Goal: Task Accomplishment & Management: Manage account settings

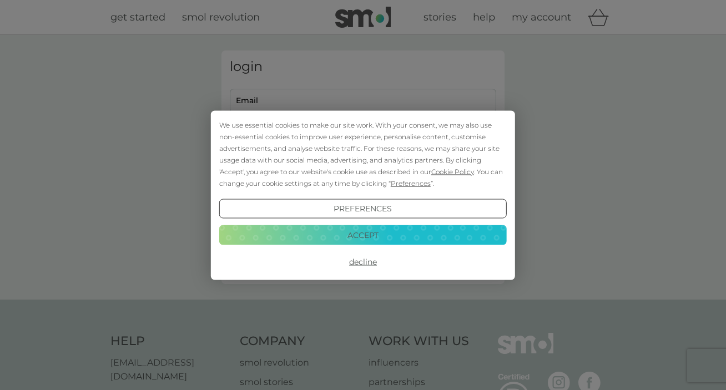
click at [272, 263] on button "Decline" at bounding box center [363, 262] width 288 height 20
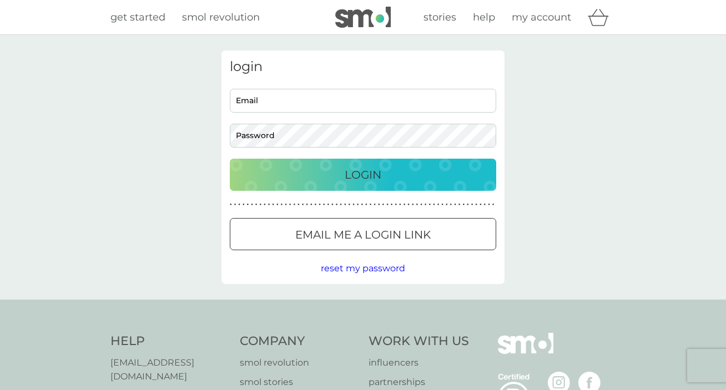
click at [321, 105] on input "Email" at bounding box center [363, 101] width 266 height 24
type input "r.r.1967@hotmail.com"
click at [326, 177] on div "Login" at bounding box center [363, 175] width 244 height 18
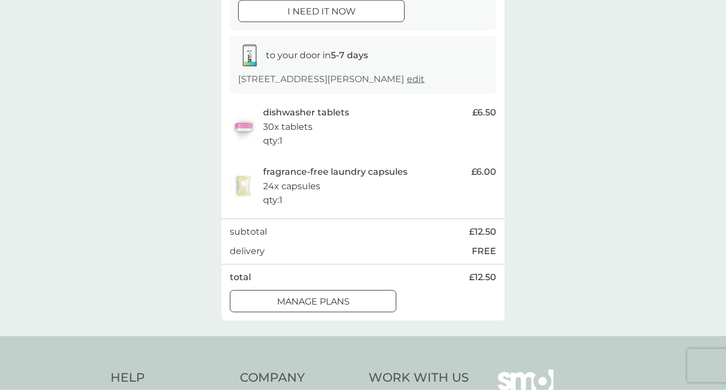
scroll to position [156, 0]
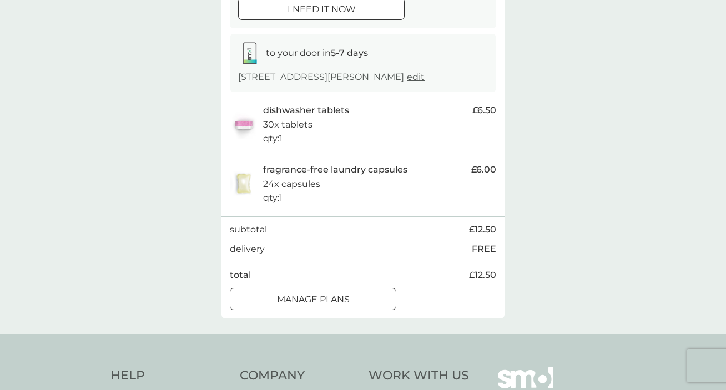
click at [323, 298] on div at bounding box center [313, 300] width 40 height 12
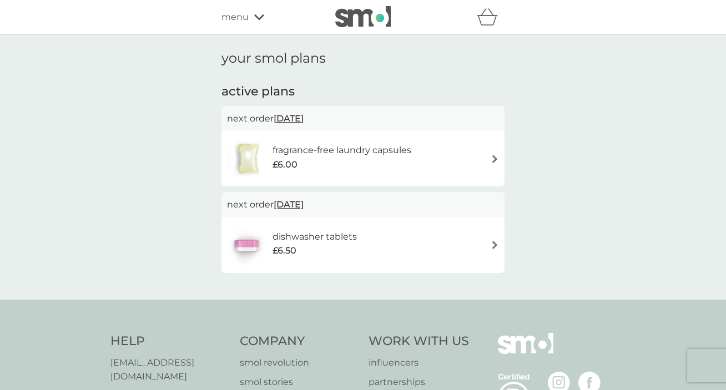
click at [493, 159] on img at bounding box center [495, 159] width 8 height 8
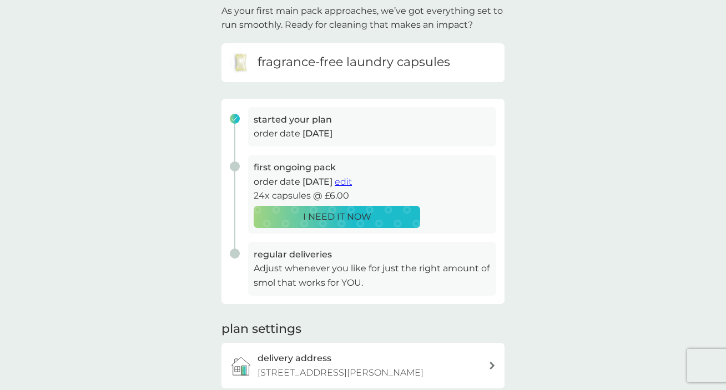
scroll to position [117, 0]
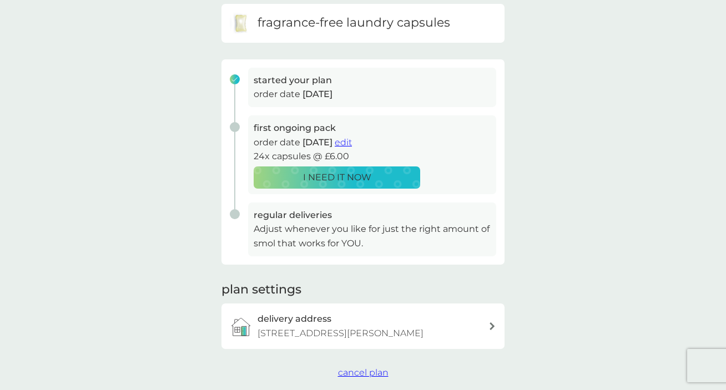
click at [352, 143] on span "edit" at bounding box center [343, 142] width 17 height 11
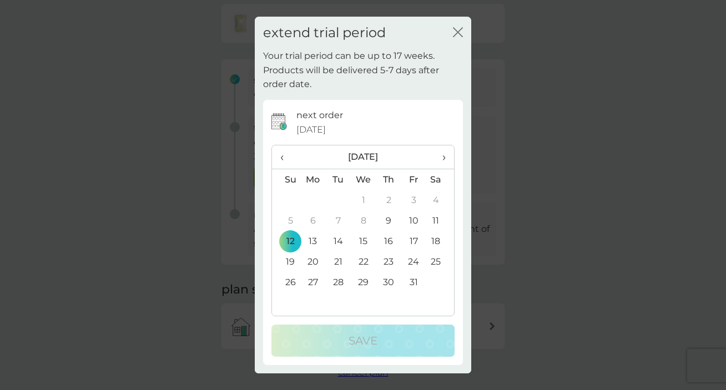
click at [445, 154] on span "›" at bounding box center [440, 156] width 11 height 23
click at [312, 239] on td "15" at bounding box center [313, 241] width 26 height 21
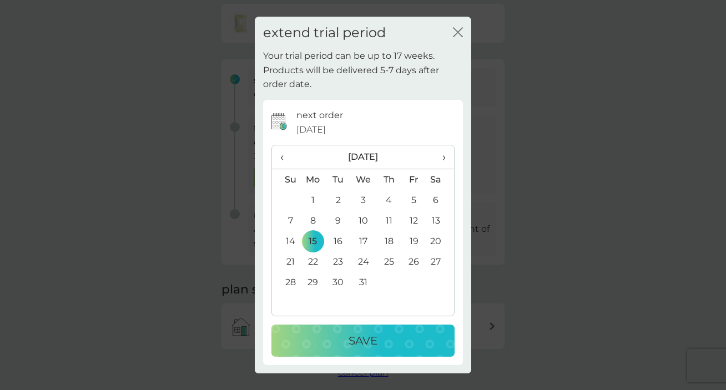
click at [356, 343] on p "Save" at bounding box center [363, 341] width 29 height 18
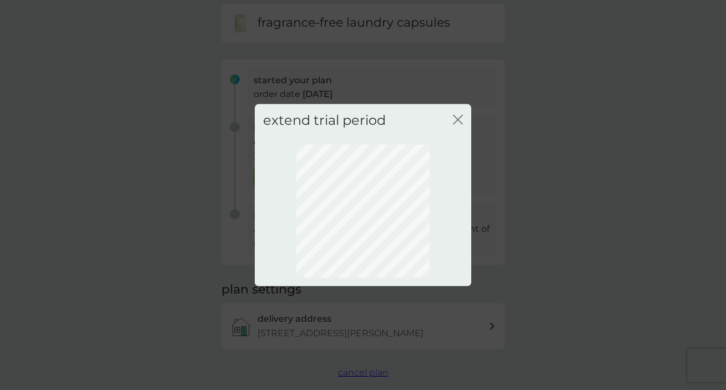
scroll to position [75, 0]
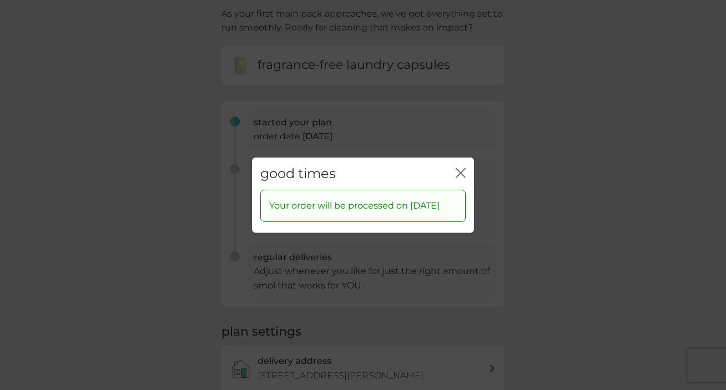
click at [465, 168] on icon "close" at bounding box center [461, 173] width 10 height 10
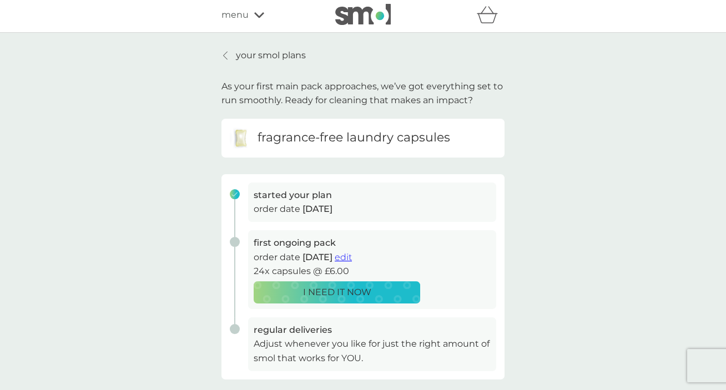
scroll to position [0, 0]
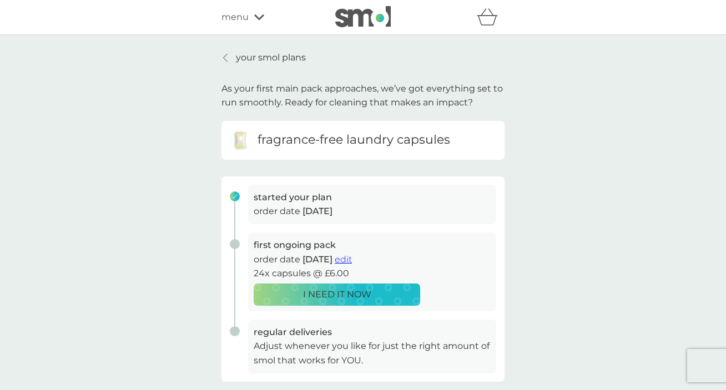
click at [226, 56] on icon at bounding box center [225, 57] width 4 height 9
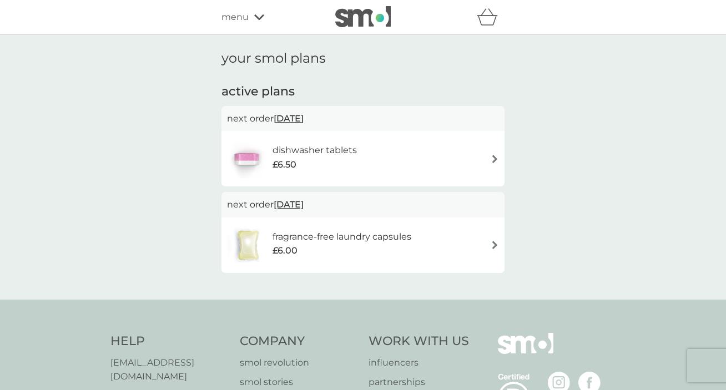
click at [495, 157] on img at bounding box center [495, 159] width 8 height 8
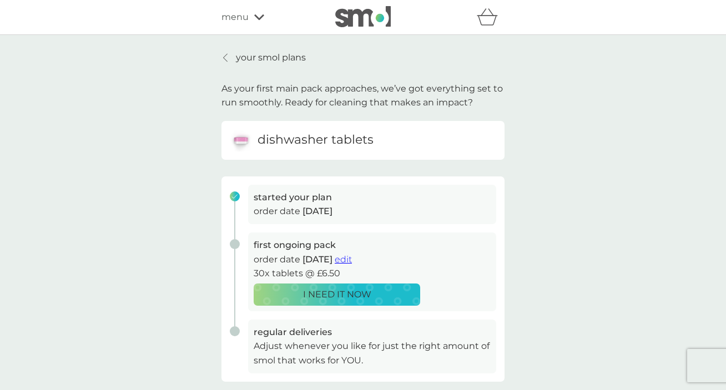
scroll to position [39, 0]
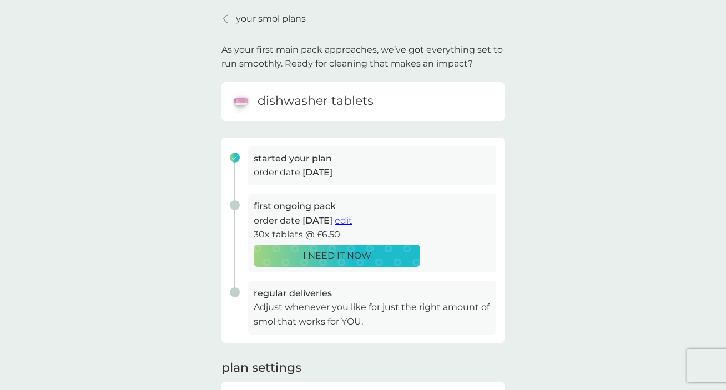
click at [352, 218] on span "edit" at bounding box center [343, 220] width 17 height 11
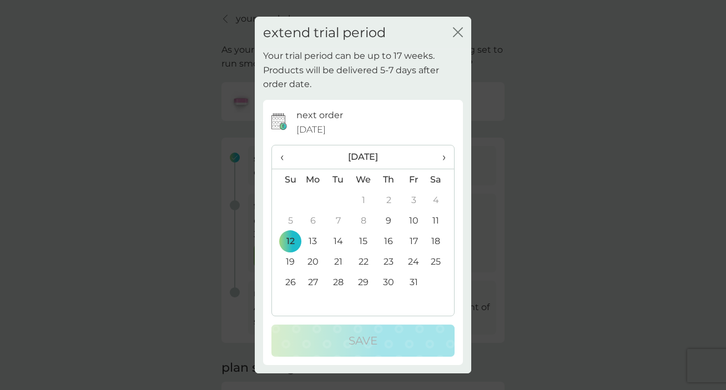
click at [442, 157] on span "›" at bounding box center [440, 156] width 11 height 23
click at [312, 239] on td "15" at bounding box center [313, 241] width 26 height 21
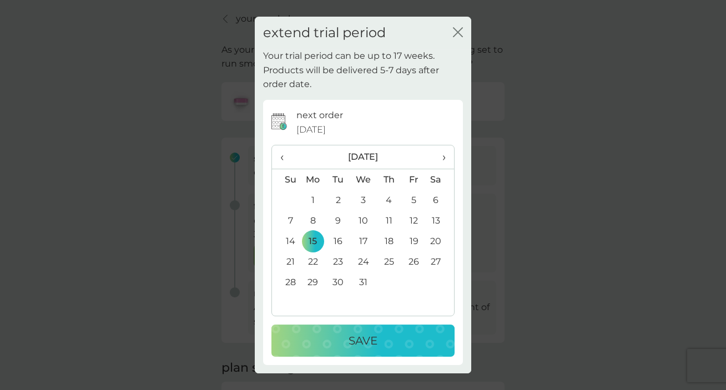
click at [369, 331] on button "Save" at bounding box center [362, 341] width 183 height 32
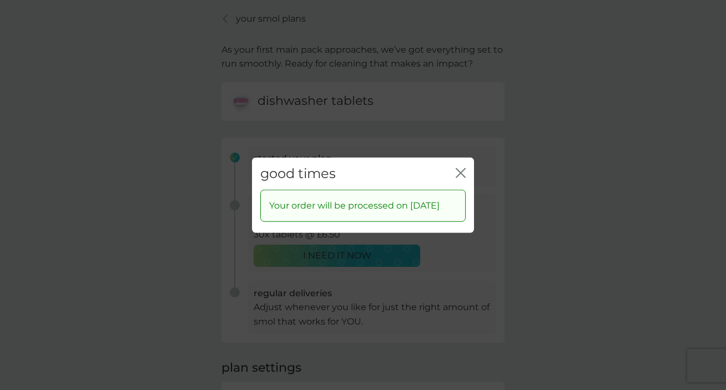
click at [463, 168] on icon "close" at bounding box center [461, 173] width 10 height 10
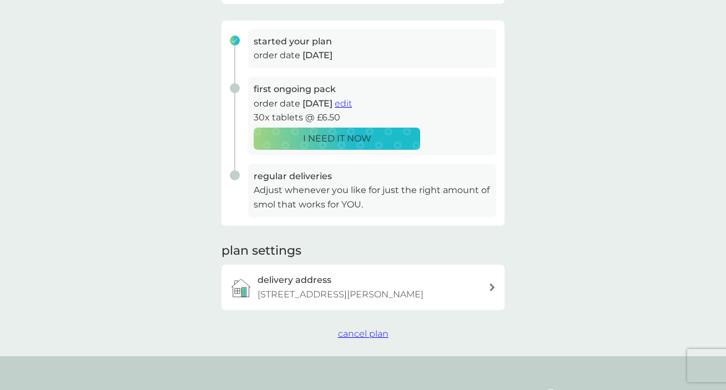
scroll to position [0, 0]
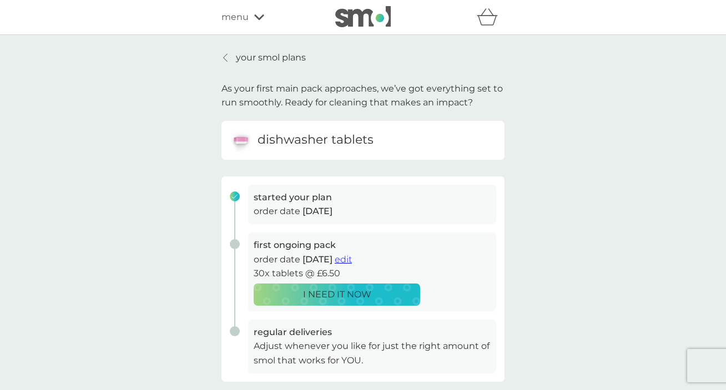
click at [261, 14] on icon at bounding box center [259, 17] width 10 height 7
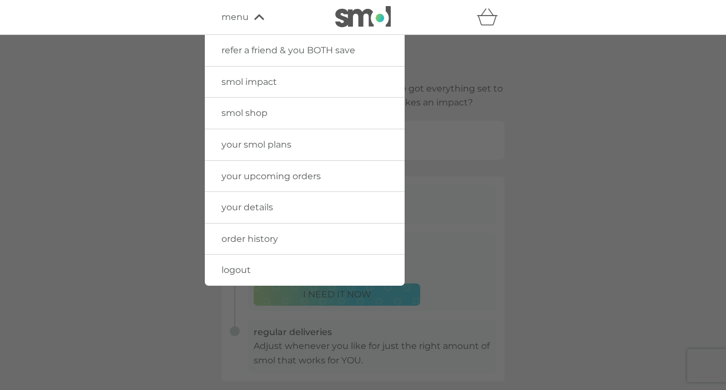
click at [236, 269] on span "logout" at bounding box center [235, 270] width 29 height 11
